Goal: Task Accomplishment & Management: Manage account settings

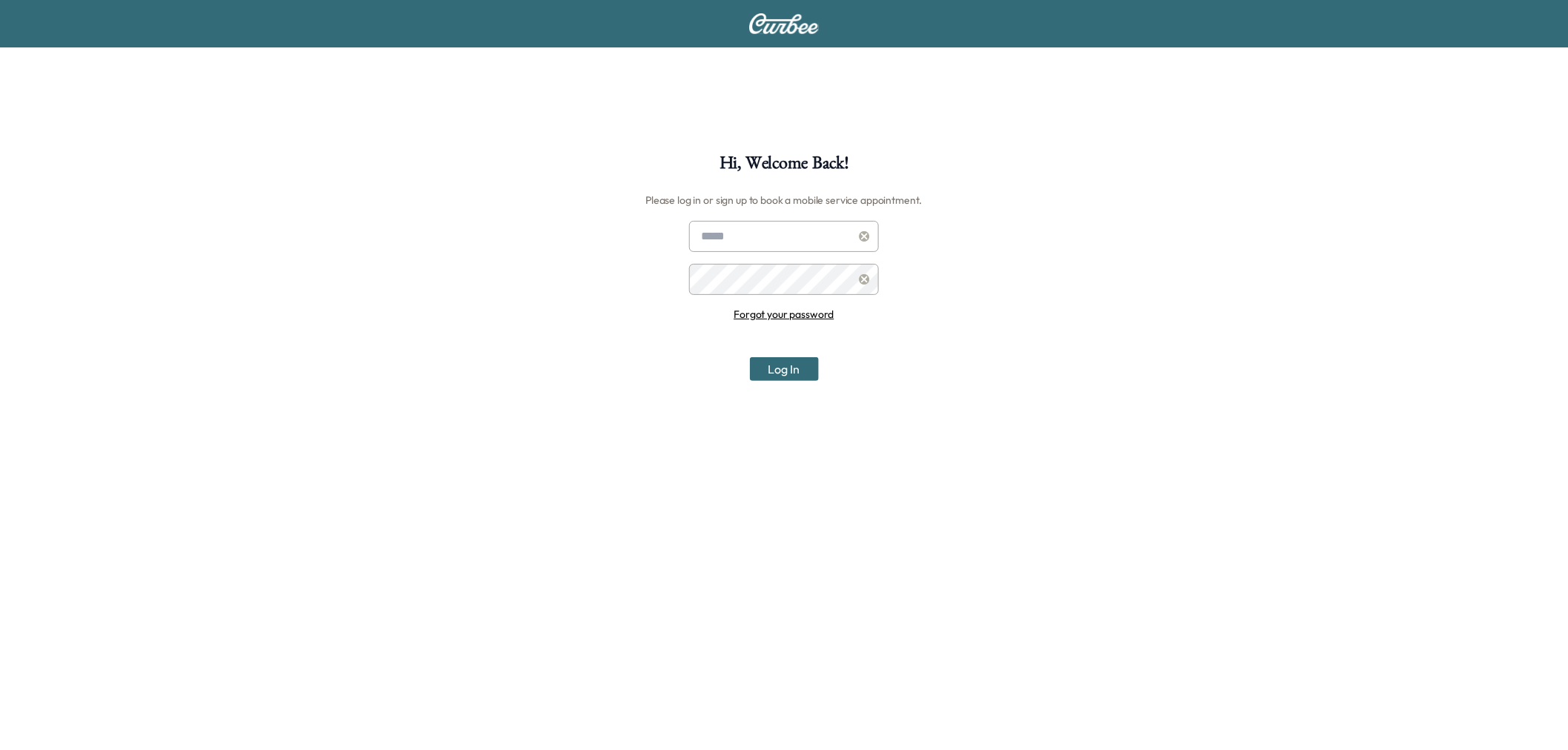
type input "**********"
click at [790, 369] on button "Log In" at bounding box center [784, 369] width 69 height 23
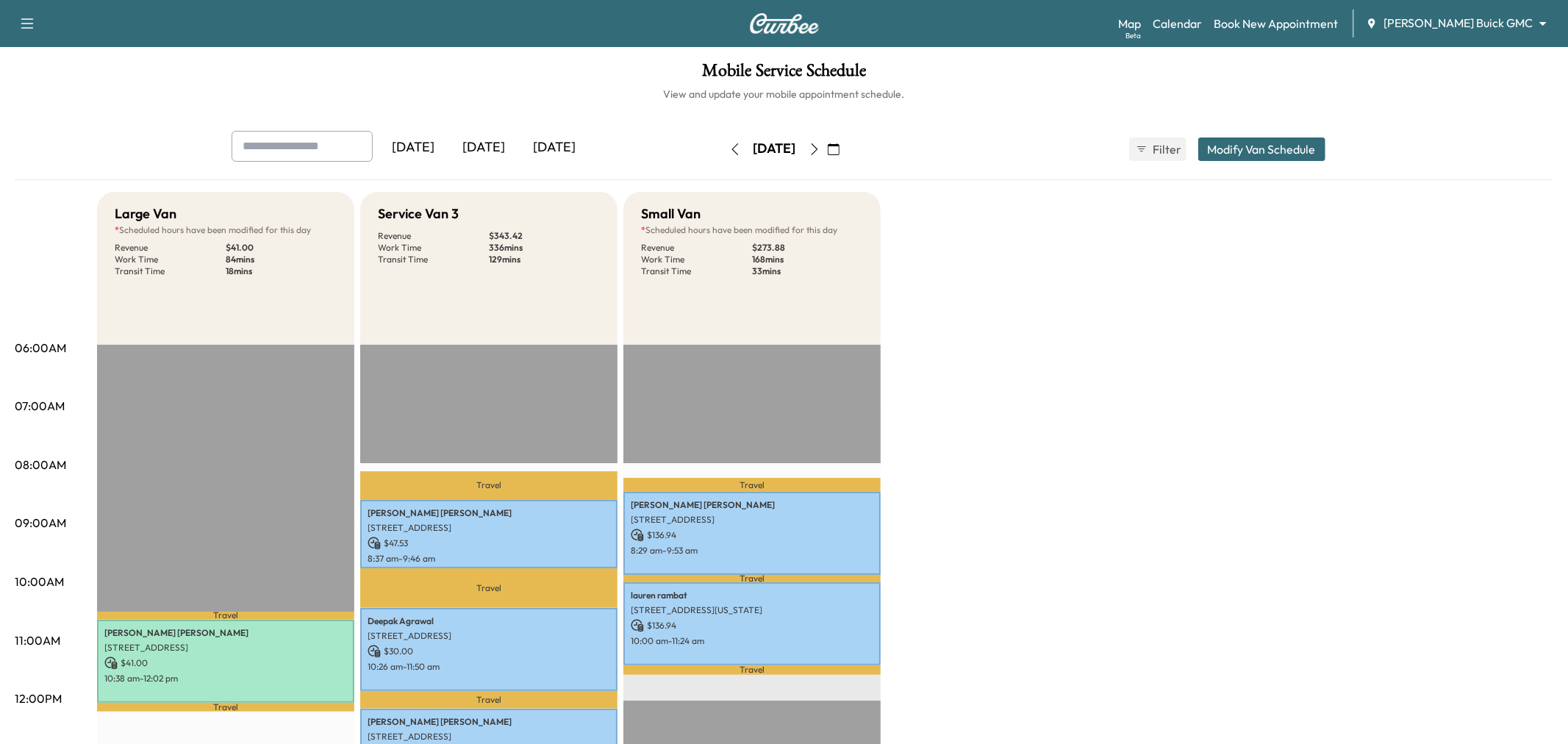
click at [1445, 22] on body "Support Log Out Map Beta Calendar Book New Appointment [PERSON_NAME] Buick GMC …" at bounding box center [784, 372] width 1568 height 744
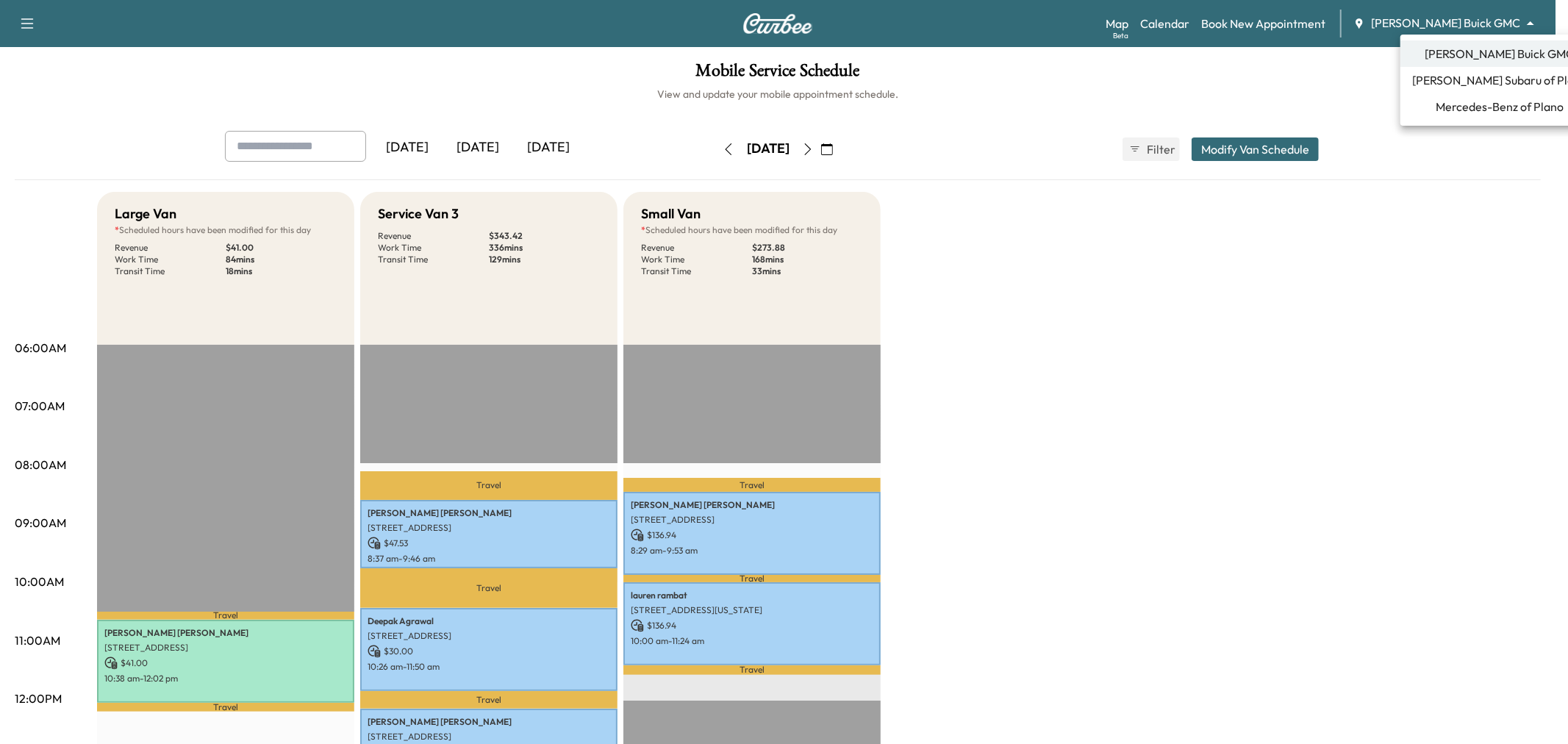
drag, startPoint x: 1468, startPoint y: 106, endPoint x: 1446, endPoint y: 109, distance: 22.2
click at [1468, 108] on span "Mercedes-Benz of Plano" at bounding box center [1499, 107] width 128 height 18
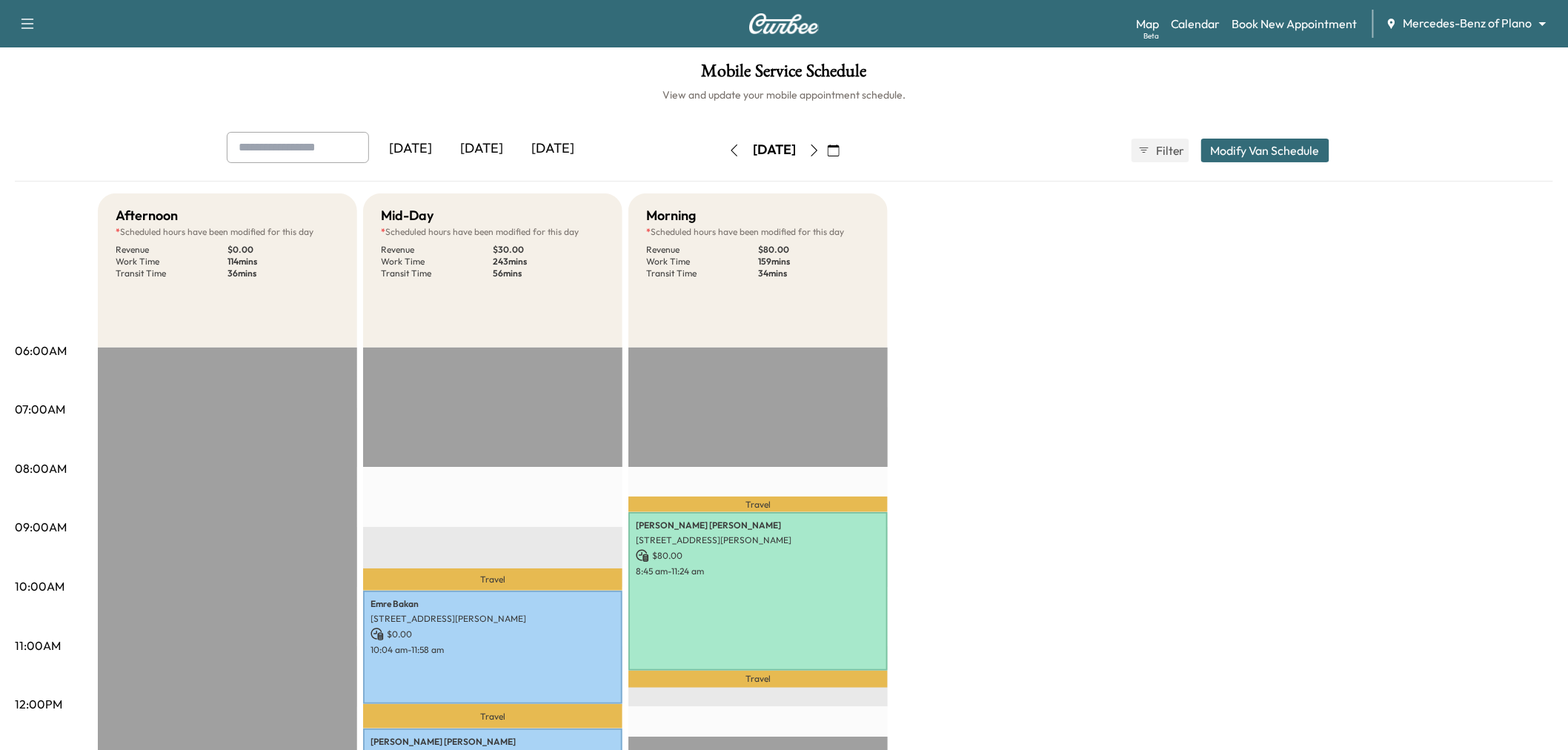
click at [1076, 582] on div "Afternoon * Scheduled hours have been modified for this day Revenue $ 0.00 Work…" at bounding box center [826, 749] width 1456 height 1112
click at [564, 143] on div "[DATE]" at bounding box center [552, 149] width 71 height 34
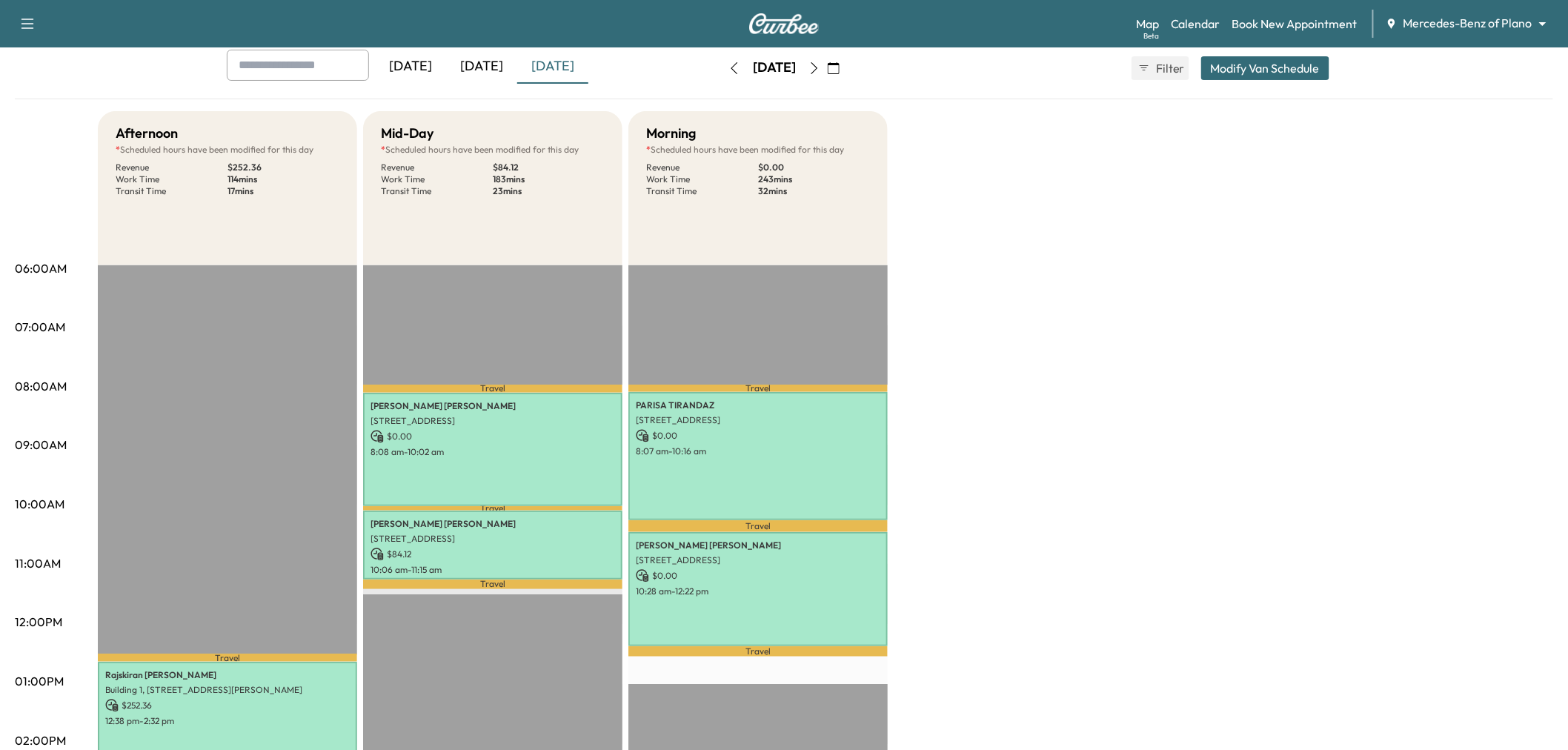
scroll to position [247, 0]
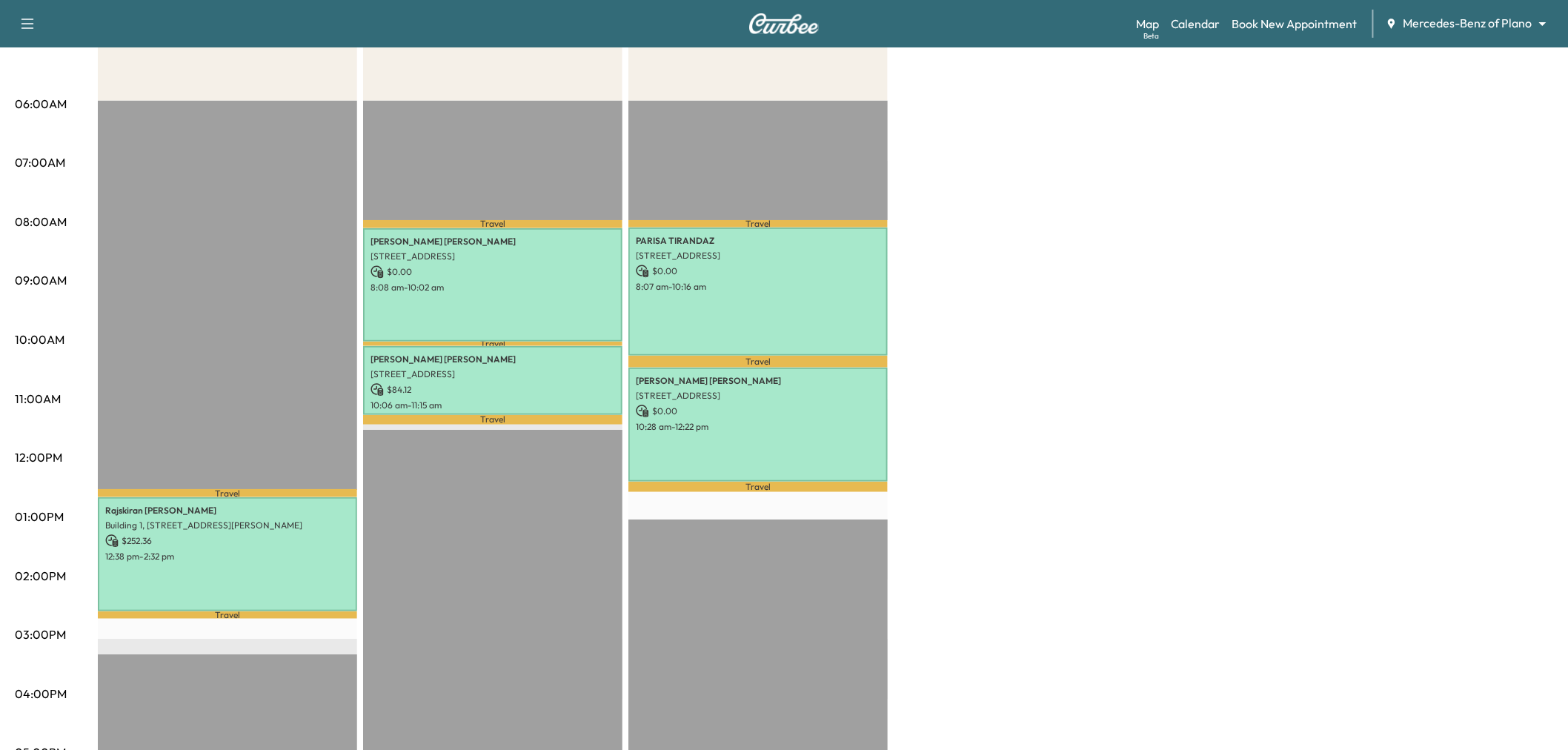
click at [1239, 432] on div "Afternoon * Scheduled hours have been modified for this day Revenue $ 252.36 Wo…" at bounding box center [826, 502] width 1456 height 1112
click at [535, 363] on div "[PERSON_NAME] [STREET_ADDRESS] $ 84.12 10:06 am - 11:15 am" at bounding box center [493, 380] width 260 height 69
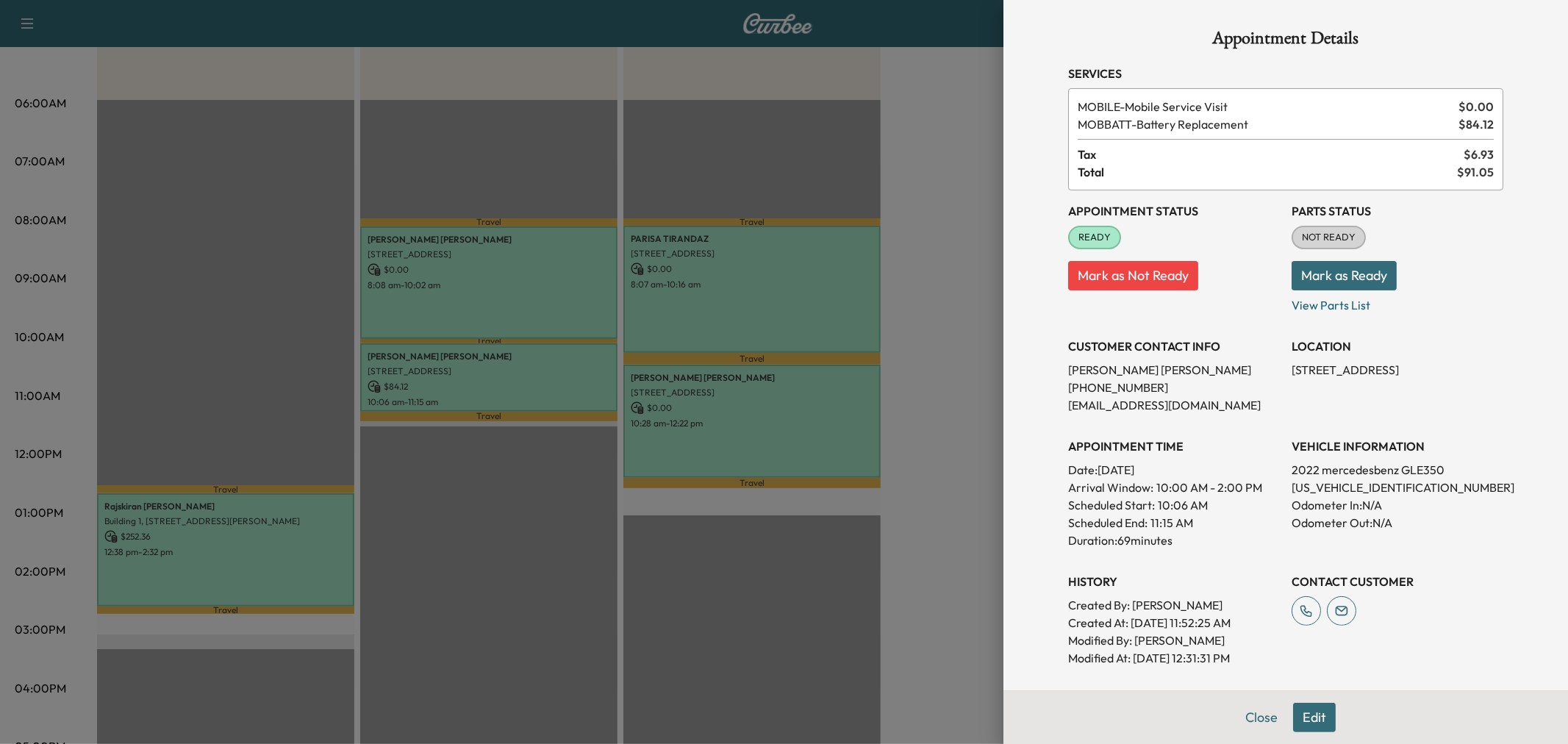
click at [1306, 718] on button "Edit" at bounding box center [1313, 718] width 42 height 29
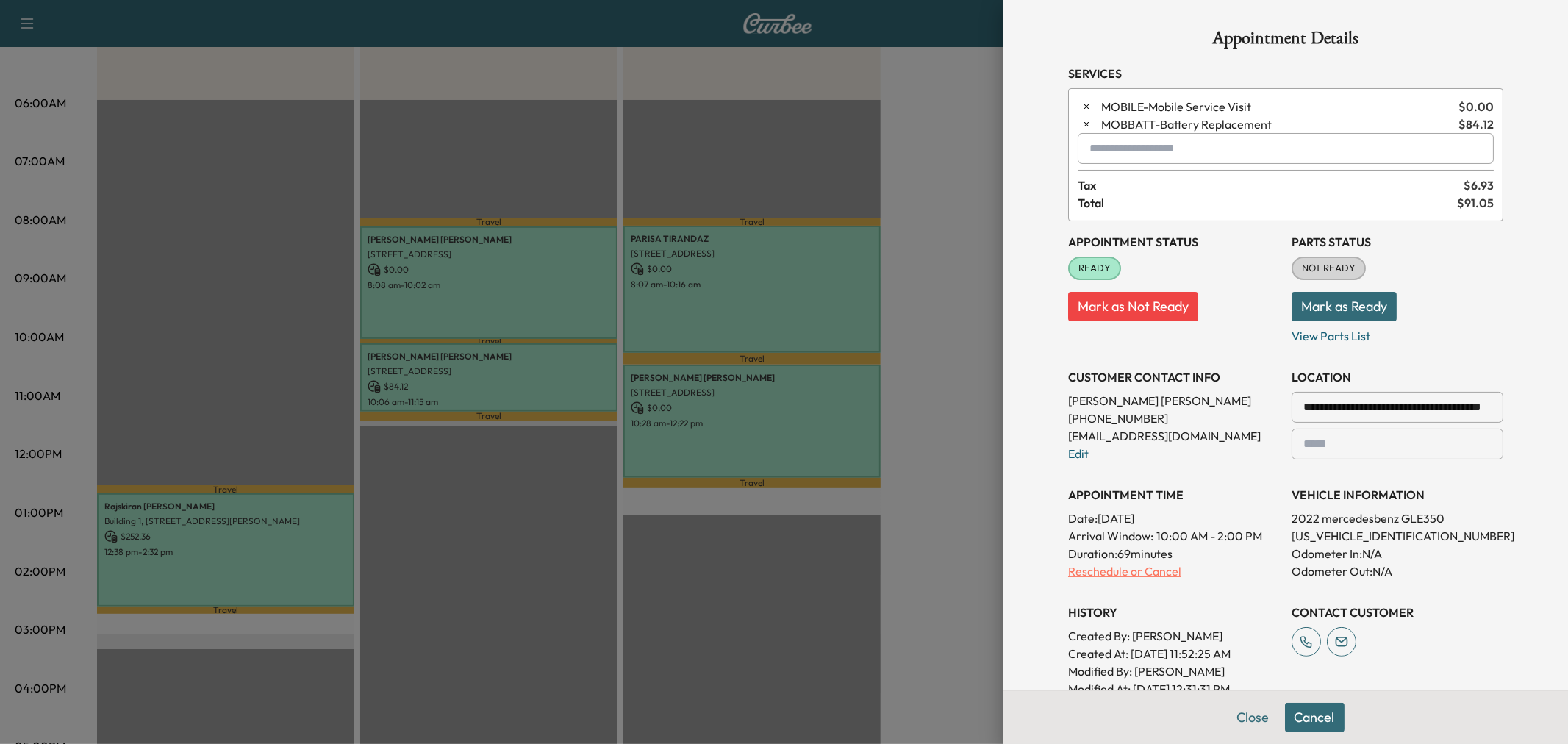
click at [1097, 570] on p "Reschedule or Cancel" at bounding box center [1174, 571] width 211 height 18
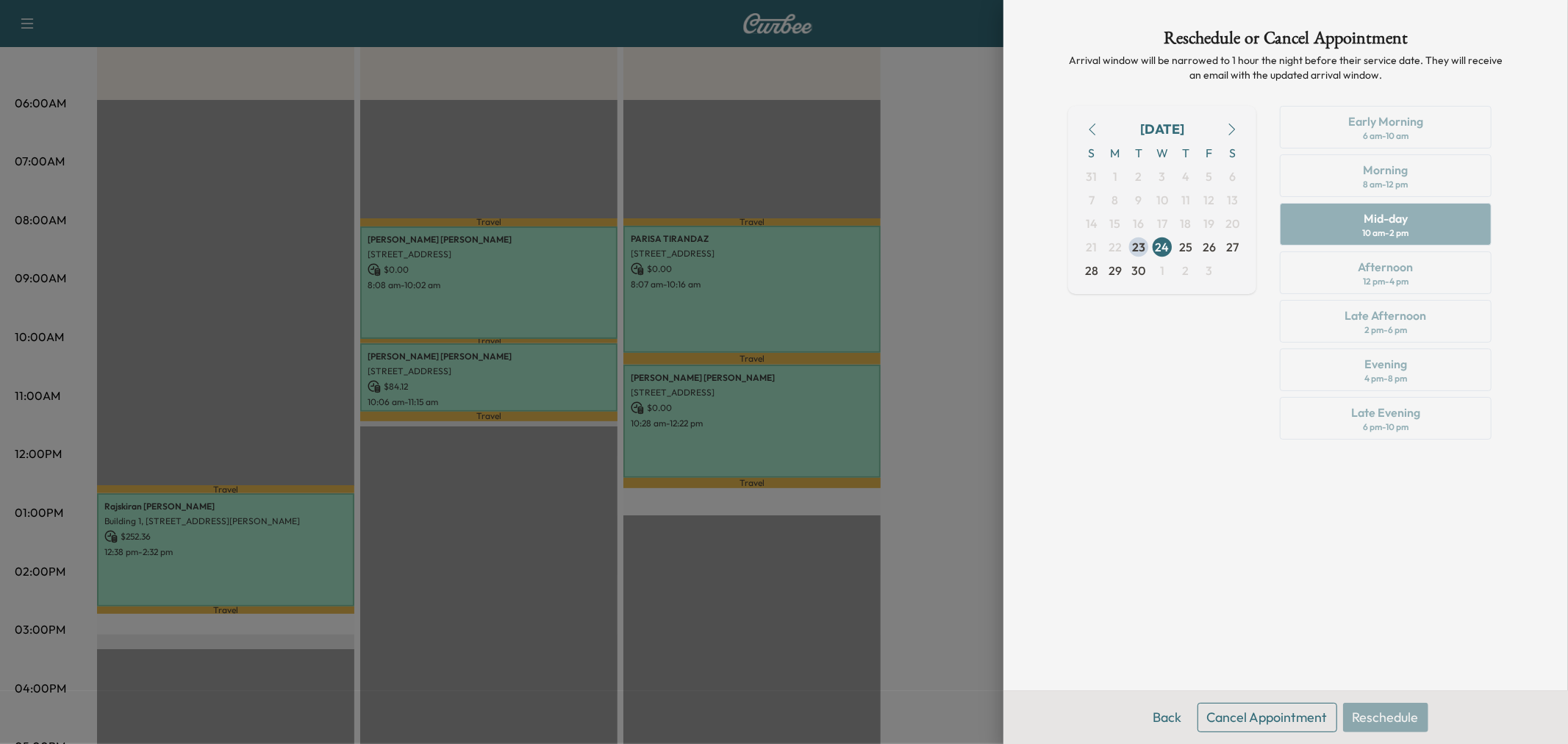
click at [1273, 717] on button "Cancel Appointment" at bounding box center [1266, 718] width 140 height 29
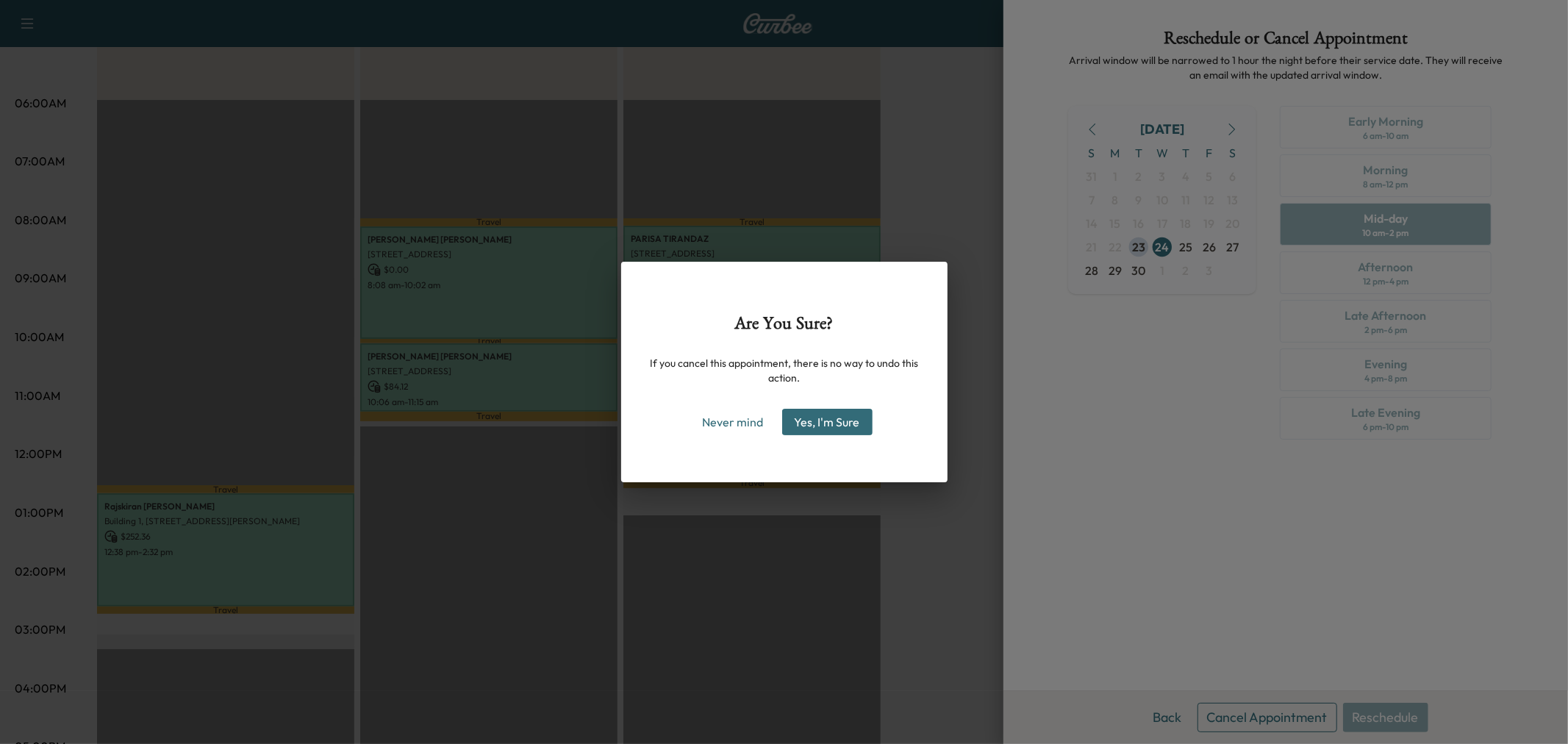
click at [808, 415] on button "Yes, I'm Sure" at bounding box center [827, 422] width 90 height 26
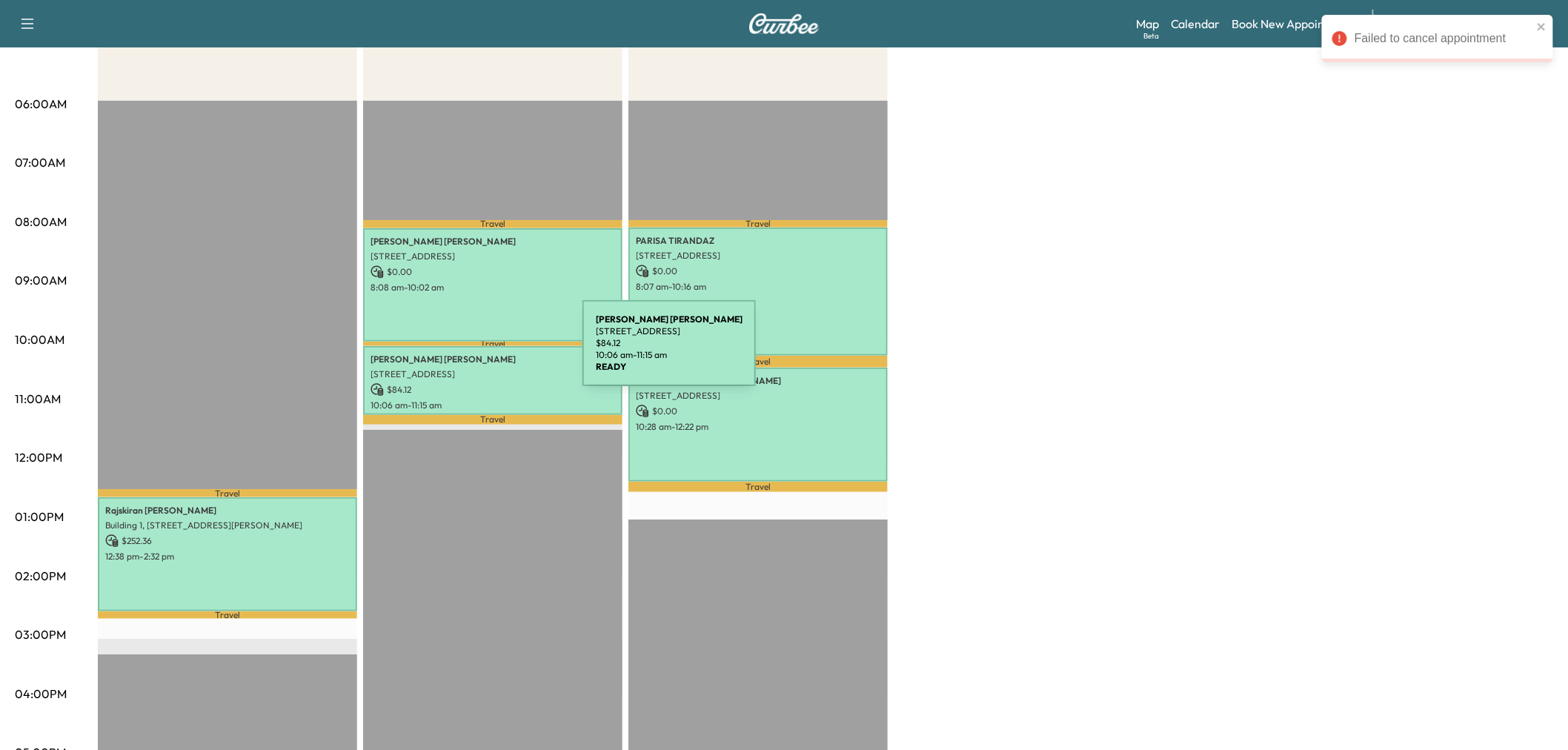
click at [471, 354] on p "[PERSON_NAME]" at bounding box center [492, 359] width 244 height 12
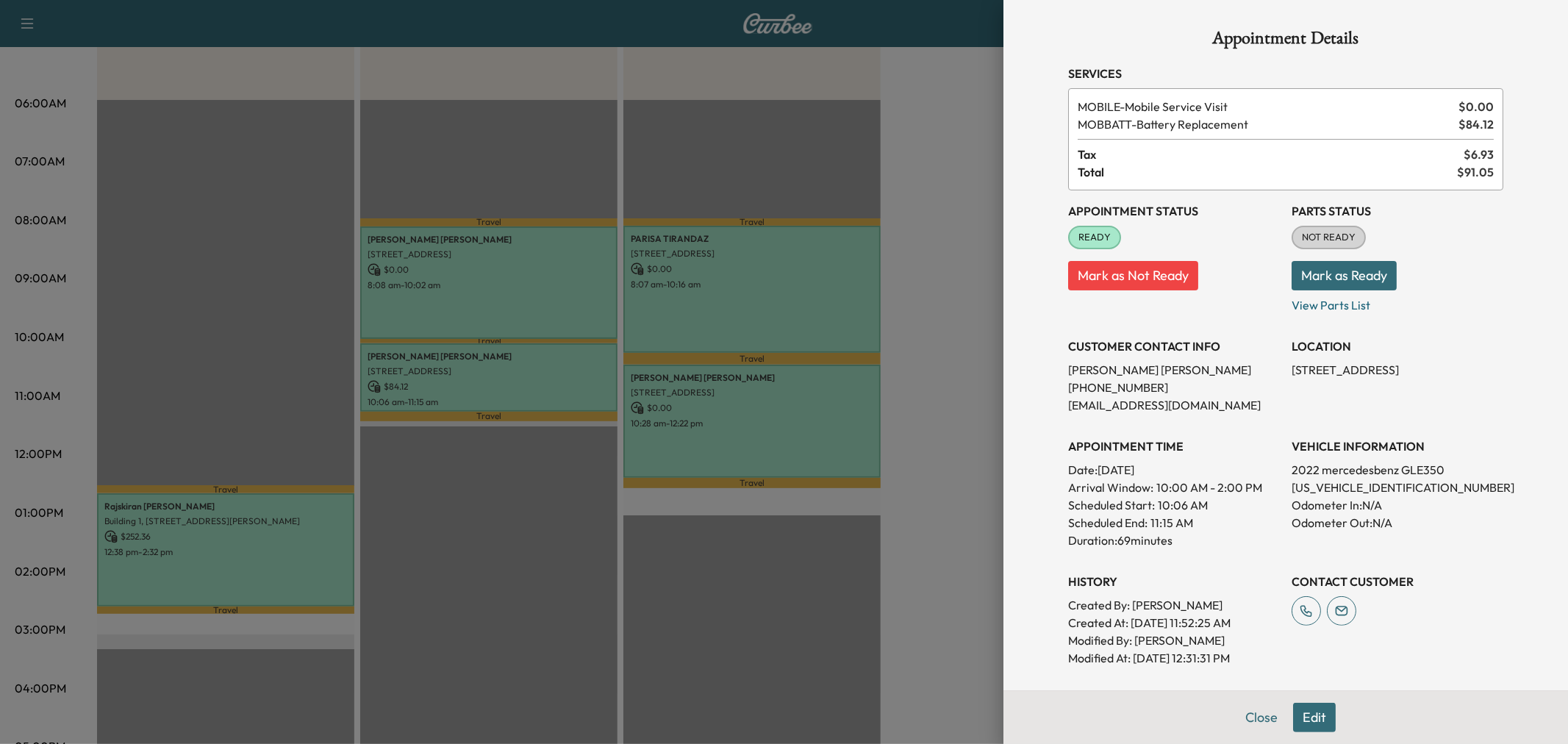
click at [1128, 266] on button "Mark as Not Ready" at bounding box center [1133, 276] width 130 height 29
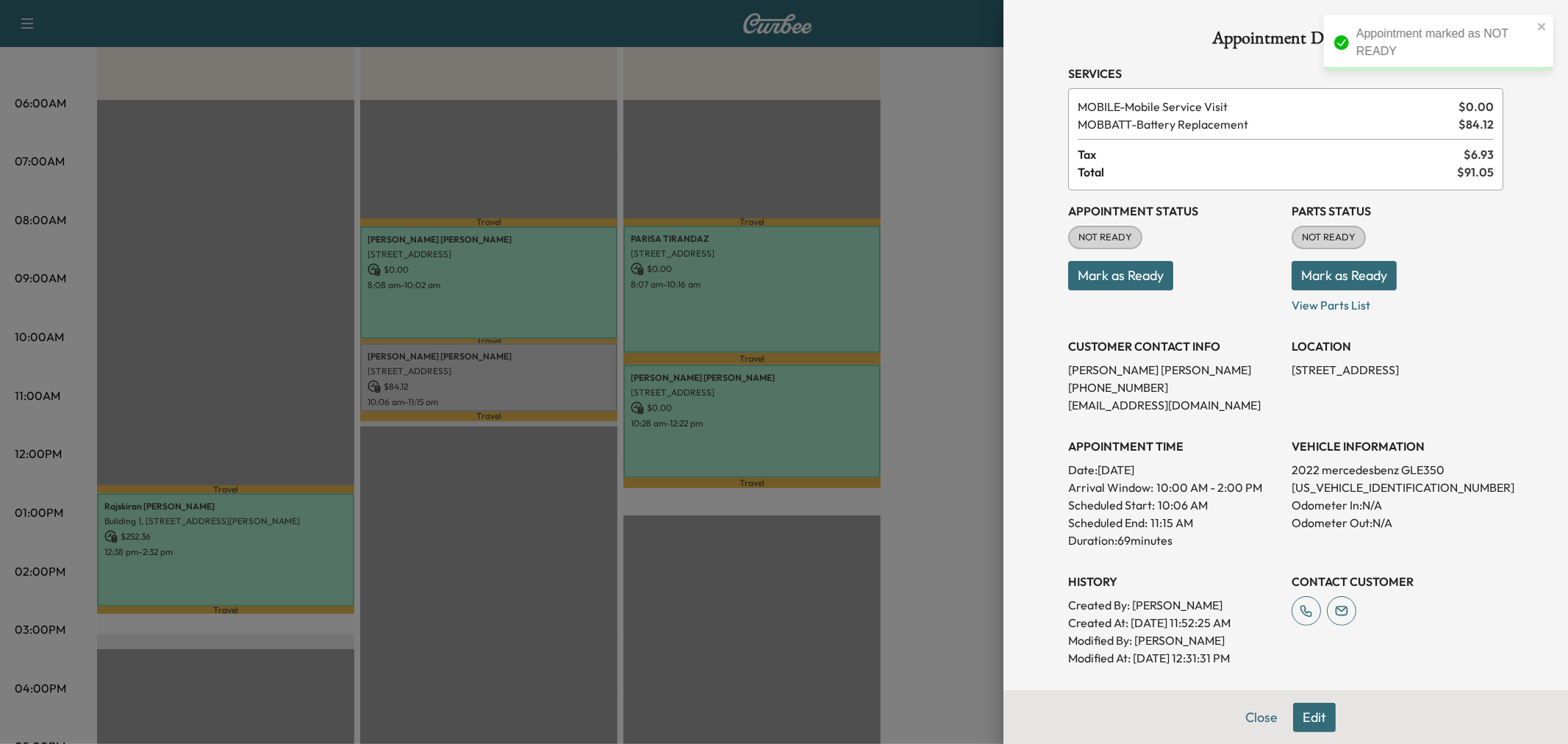
click at [1320, 268] on button "Mark as Ready" at bounding box center [1344, 276] width 105 height 29
click at [1323, 270] on button "Mark as Not Ready" at bounding box center [1356, 276] width 130 height 29
click at [906, 370] on div at bounding box center [784, 372] width 1568 height 744
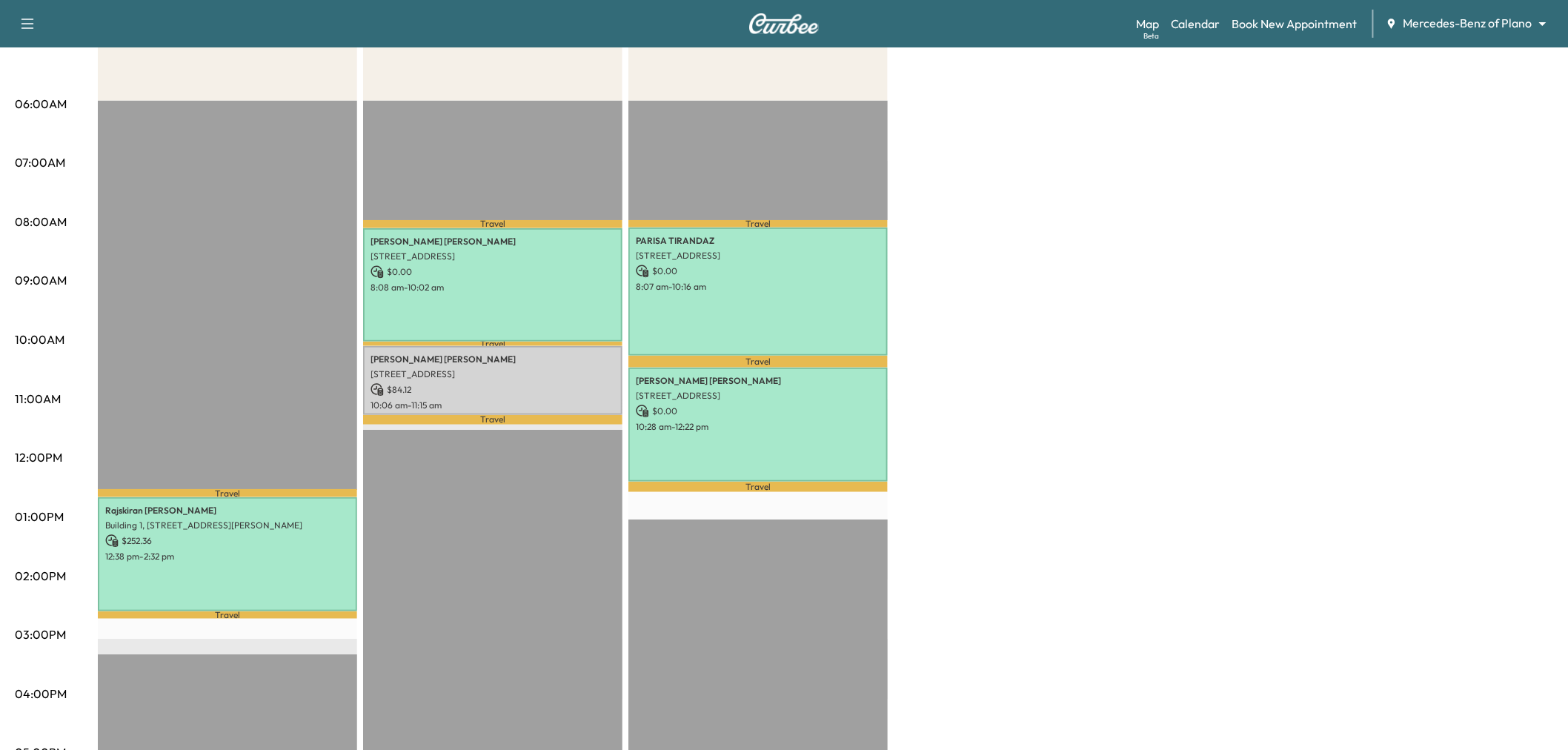
scroll to position [0, 0]
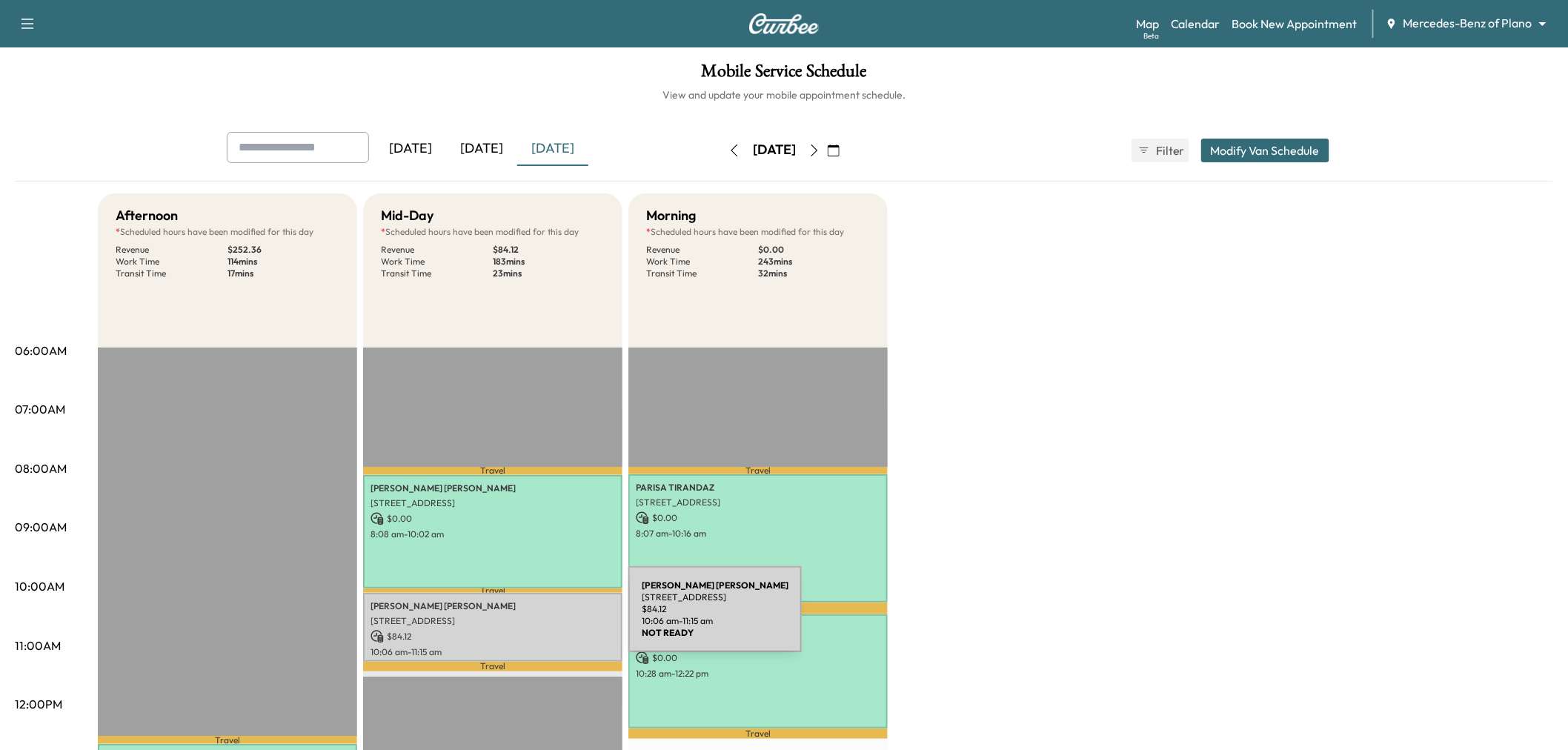
click at [517, 619] on p "[STREET_ADDRESS]" at bounding box center [492, 621] width 244 height 12
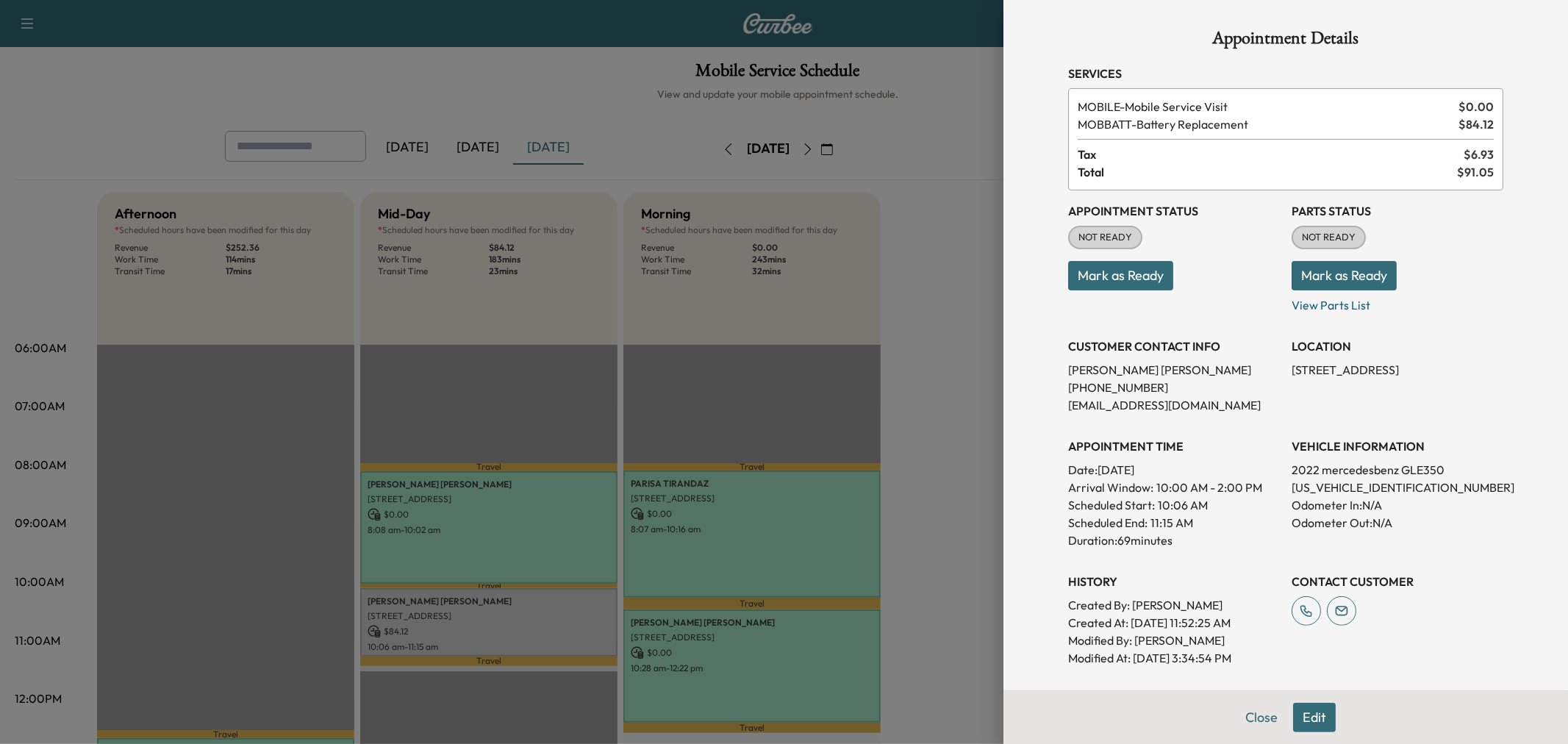
click at [966, 233] on div at bounding box center [784, 372] width 1568 height 744
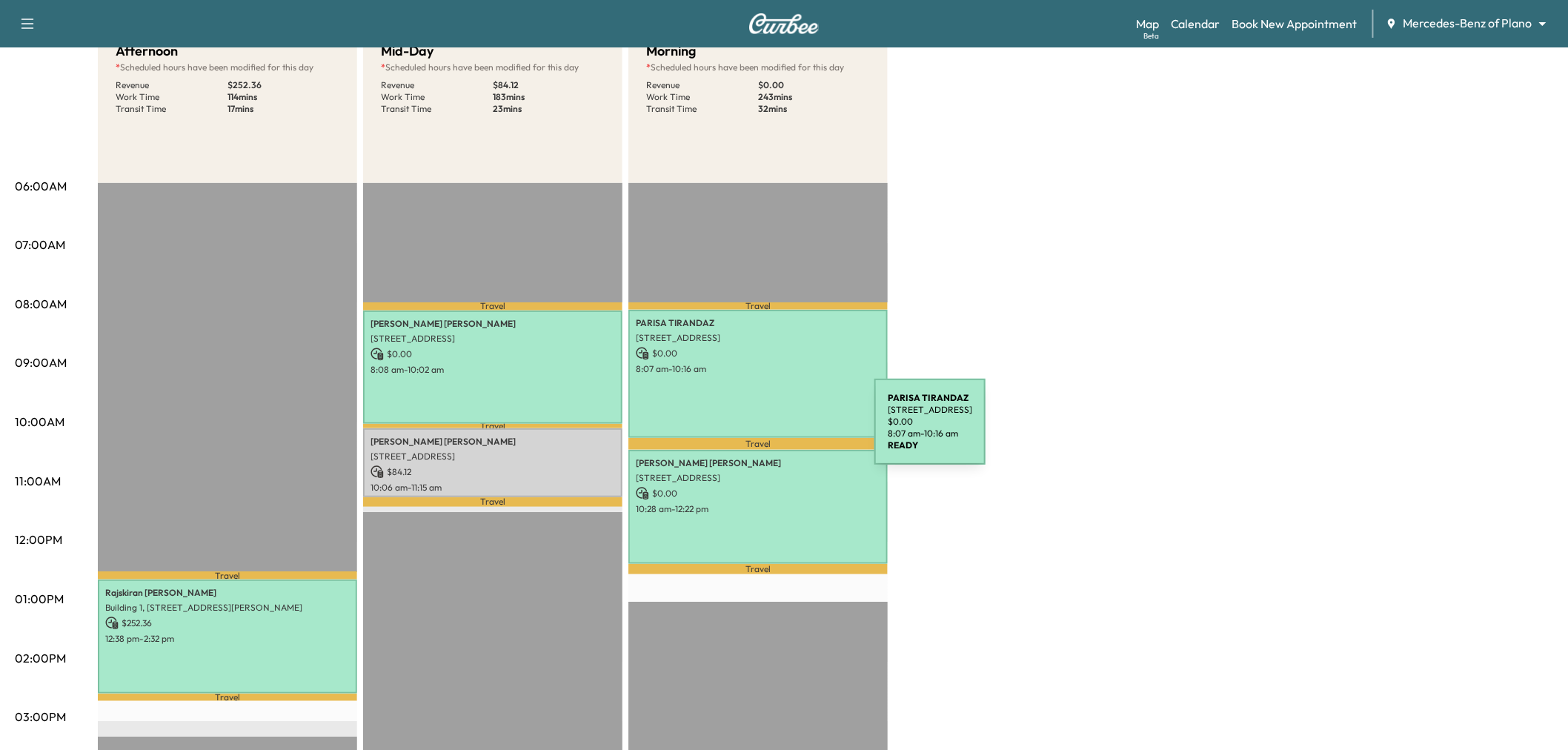
scroll to position [247, 0]
